Goal: Navigation & Orientation: Go to known website

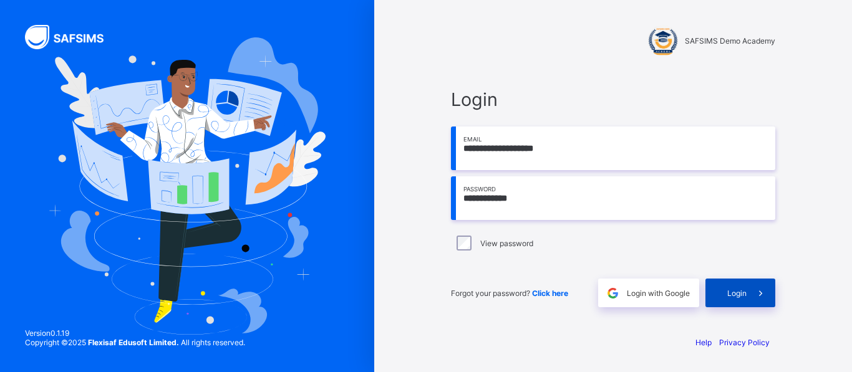
click at [739, 294] on span "Login" at bounding box center [736, 293] width 19 height 9
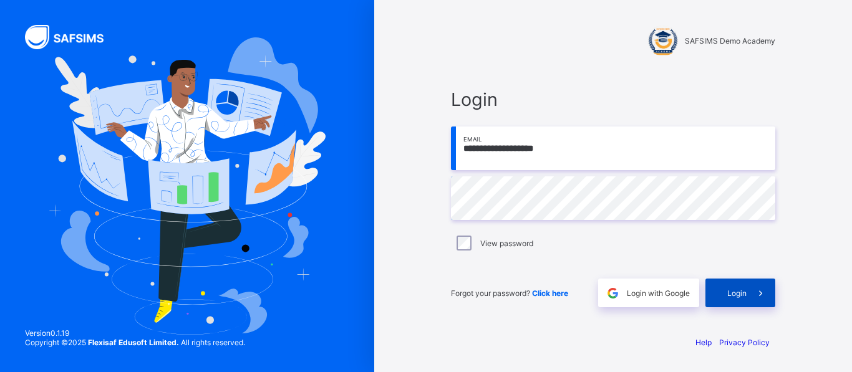
click at [735, 296] on span "Login" at bounding box center [736, 293] width 19 height 9
click at [745, 294] on span "Login" at bounding box center [736, 293] width 19 height 9
click at [733, 287] on div "Login" at bounding box center [740, 293] width 70 height 29
click at [735, 294] on span "Login" at bounding box center [736, 293] width 19 height 9
click at [565, 319] on div "**********" at bounding box center [612, 197] width 349 height 255
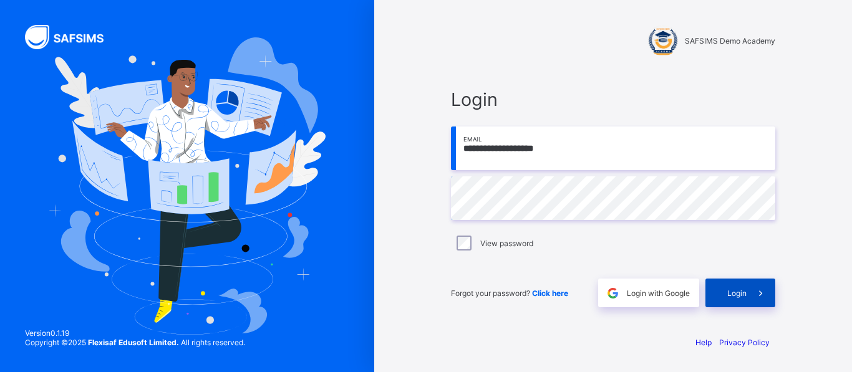
click at [743, 294] on span "Login" at bounding box center [736, 293] width 19 height 9
click at [724, 295] on div "Login" at bounding box center [740, 293] width 70 height 29
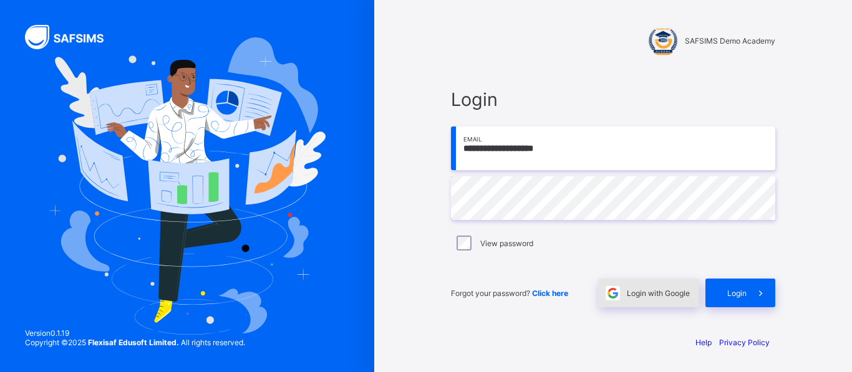
click at [641, 292] on span "Login with Google" at bounding box center [658, 293] width 63 height 9
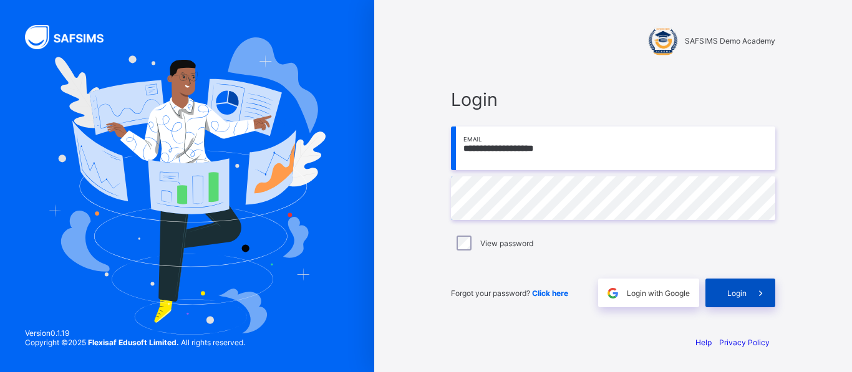
click at [738, 289] on span "Login" at bounding box center [736, 293] width 19 height 9
click at [743, 296] on span "Login" at bounding box center [736, 293] width 19 height 9
